Goal: Find specific page/section: Find specific page/section

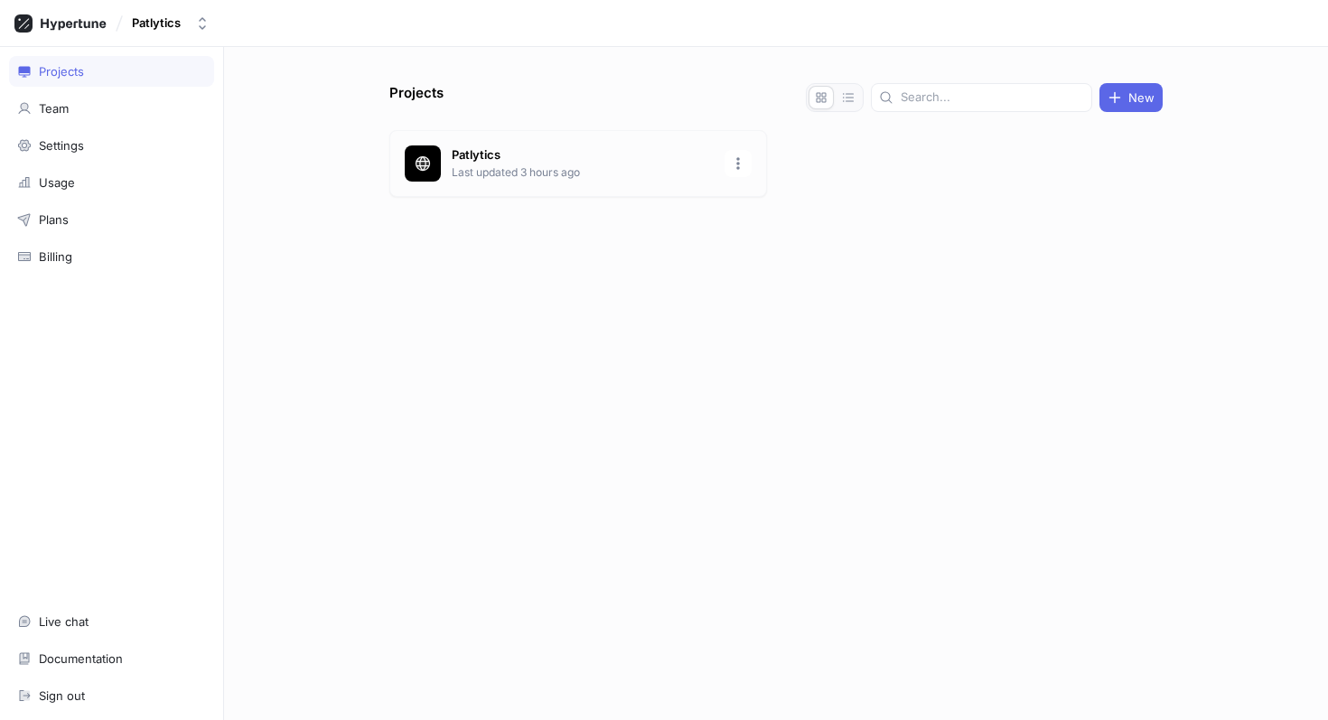
click at [602, 164] on p "Last updated 3 hours ago" at bounding box center [583, 172] width 262 height 16
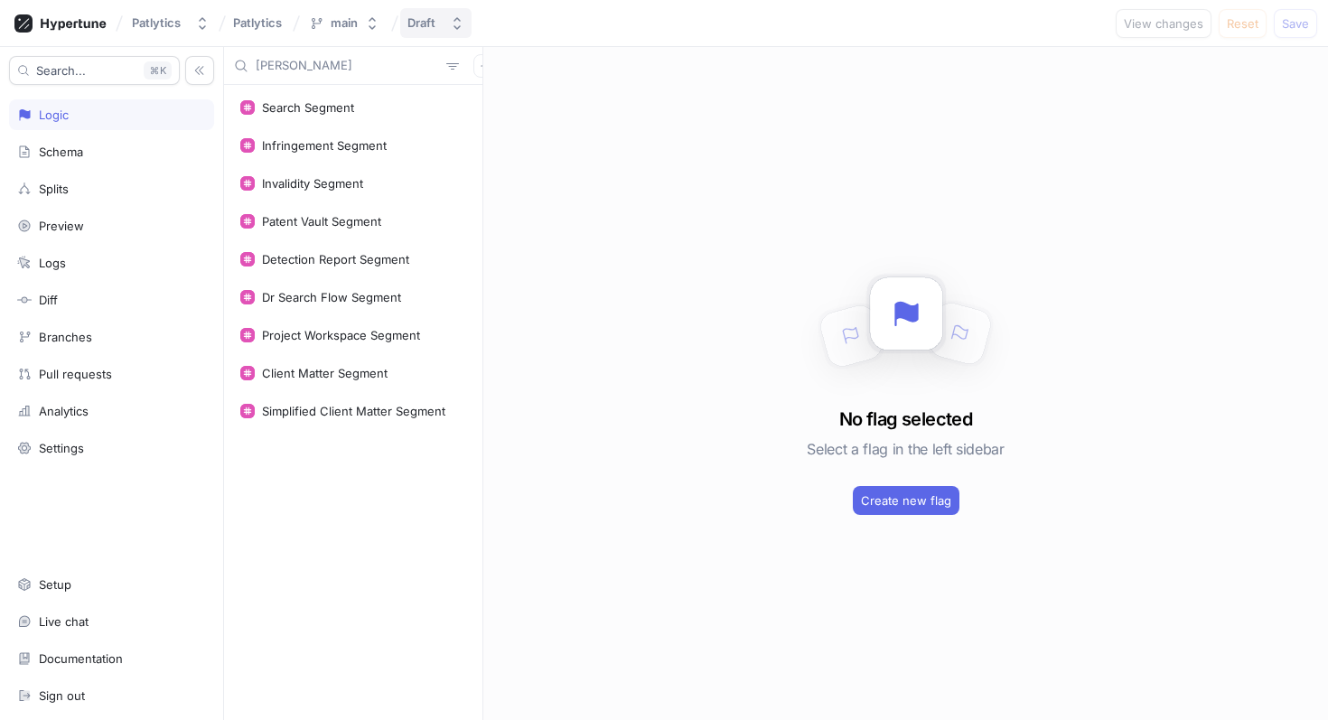
type input "[PERSON_NAME]"
